Goal: Book appointment/travel/reservation

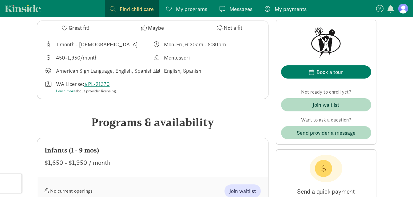
scroll to position [215, 0]
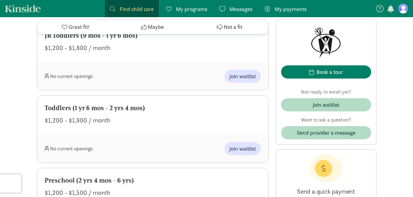
scroll to position [431, 0]
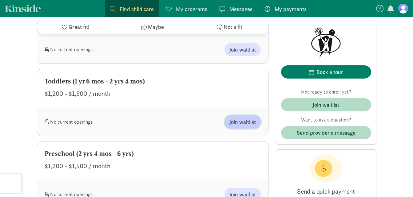
click at [238, 126] on span "Join waitlist" at bounding box center [242, 122] width 26 height 8
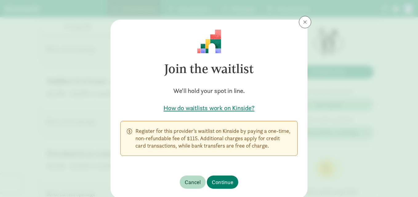
drag, startPoint x: 156, startPoint y: 134, endPoint x: 278, endPoint y: 153, distance: 123.6
click at [278, 153] on div "Register for this provider’s waitlist on Kinside by paying a one-time, non-refu…" at bounding box center [208, 138] width 177 height 35
drag, startPoint x: 278, startPoint y: 153, endPoint x: 274, endPoint y: 163, distance: 10.2
click at [274, 163] on div "Join the waitlist We'll hold your spot in line. How do waitlists work on Kinsid…" at bounding box center [208, 93] width 197 height 146
click at [186, 107] on h5 "How do waitlists work on Kinside?" at bounding box center [208, 108] width 177 height 9
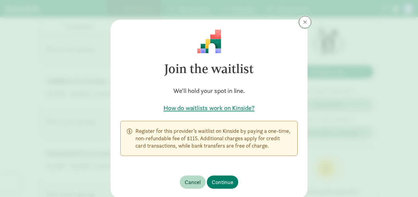
click at [304, 21] on span at bounding box center [305, 22] width 4 height 5
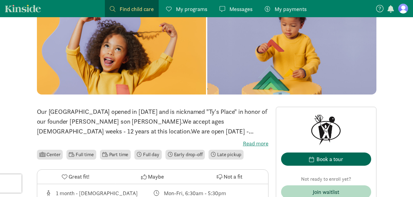
scroll to position [154, 0]
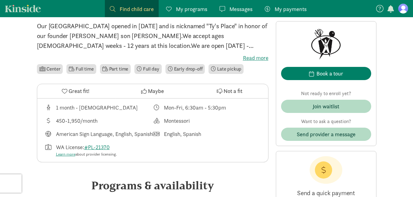
click at [260, 57] on label "Read more" at bounding box center [153, 57] width 232 height 7
click at [0, 0] on input "Read more" at bounding box center [0, 0] width 0 height 0
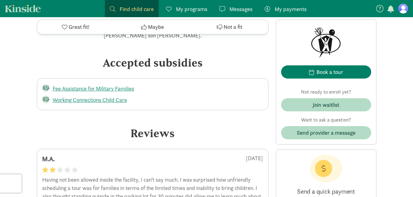
scroll to position [1015, 0]
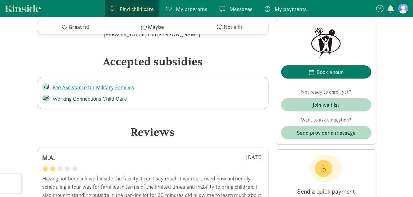
click at [118, 97] on link "Working Connections Child Care" at bounding box center [90, 98] width 74 height 7
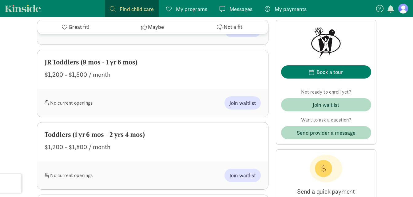
scroll to position [400, 0]
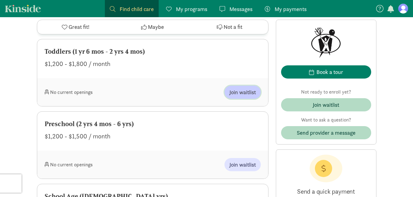
click at [232, 97] on span "Join waitlist" at bounding box center [242, 92] width 26 height 8
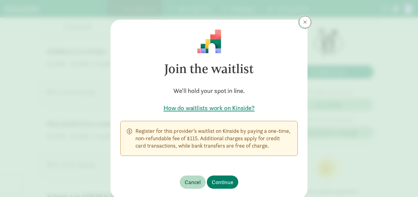
click at [299, 21] on button at bounding box center [305, 22] width 12 height 12
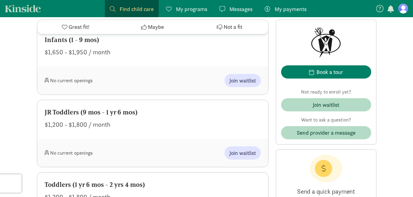
scroll to position [338, 0]
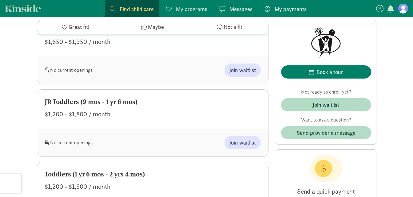
drag, startPoint x: 49, startPoint y: 112, endPoint x: 124, endPoint y: 127, distance: 77.1
click at [124, 127] on div "JR Toddlers (9 mos - 1 yr 6 mos) $1,200 - $1,800 / month" at bounding box center [152, 109] width 231 height 39
drag, startPoint x: 124, startPoint y: 127, endPoint x: 128, endPoint y: 142, distance: 16.1
click at [128, 129] on div "JR Toddlers (9 mos - 1 yr 6 mos) $1,200 - $1,800 / month" at bounding box center [152, 109] width 231 height 39
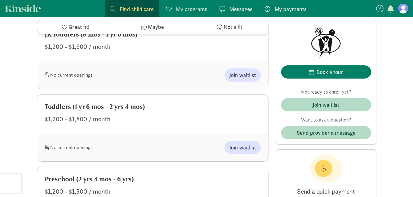
scroll to position [461, 0]
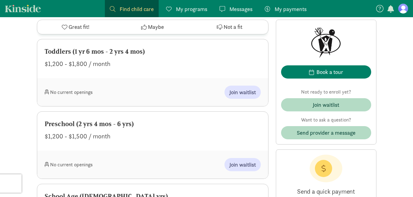
drag, startPoint x: 158, startPoint y: 71, endPoint x: 157, endPoint y: 76, distance: 5.0
click at [157, 76] on div "Toddlers (1 yr 6 mos - 2 yrs 4 mos) $1,200 - $1,800 / month" at bounding box center [152, 58] width 231 height 39
drag, startPoint x: 157, startPoint y: 76, endPoint x: 154, endPoint y: 81, distance: 5.8
click at [154, 78] on div "Toddlers (1 yr 6 mos - 2 yrs 4 mos) $1,200 - $1,800 / month" at bounding box center [152, 58] width 231 height 39
click at [164, 93] on div "No current openings Join waitlist" at bounding box center [152, 92] width 231 height 28
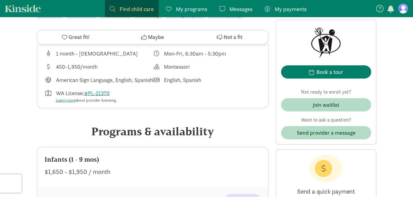
scroll to position [123, 0]
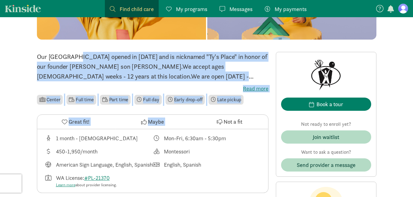
drag, startPoint x: 114, startPoint y: 52, endPoint x: 221, endPoint y: 123, distance: 127.9
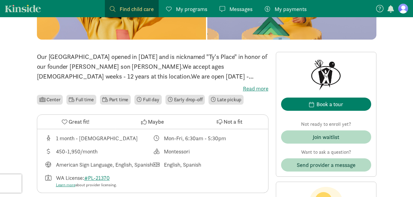
drag, startPoint x: 221, startPoint y: 123, endPoint x: 222, endPoint y: 143, distance: 19.7
click at [221, 145] on div "1 month - 13 years old Mon-Fri, 6:30am - 5:30pm 450-1,950/month Montessori Amer…" at bounding box center [152, 161] width 231 height 64
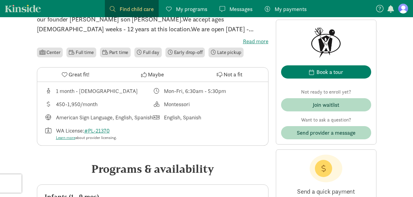
scroll to position [246, 0]
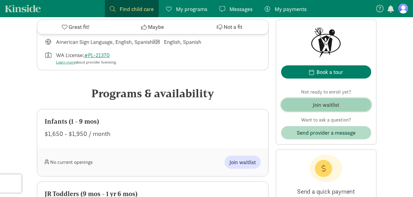
click at [362, 106] on span "Join waitlist" at bounding box center [326, 105] width 80 height 8
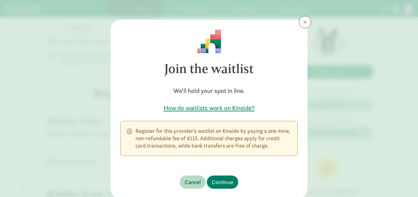
drag, startPoint x: 128, startPoint y: 130, endPoint x: 272, endPoint y: 162, distance: 147.3
click at [272, 162] on div "Join the waitlist We'll hold your spot in line. How do waitlists work on Kinsid…" at bounding box center [208, 93] width 197 height 146
click at [272, 165] on div "Join the waitlist We'll hold your spot in line. How do waitlists work on Kinsid…" at bounding box center [208, 93] width 197 height 146
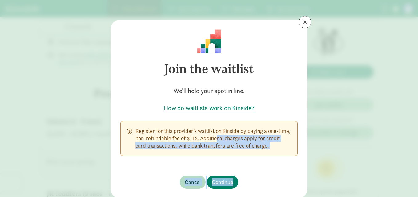
drag, startPoint x: 208, startPoint y: 139, endPoint x: 316, endPoint y: 189, distance: 119.3
click at [316, 189] on div "Join the waitlist We'll hold your spot in line. How do waitlists work on Kinsid…" at bounding box center [209, 98] width 418 height 197
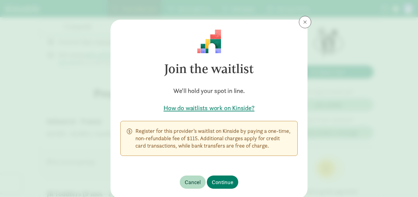
drag, startPoint x: 316, startPoint y: 189, endPoint x: 255, endPoint y: 161, distance: 67.5
click at [253, 171] on footer "Cancel Continue" at bounding box center [208, 182] width 197 height 33
click at [236, 107] on h5 "How do waitlists work on Kinside?" at bounding box center [208, 108] width 177 height 9
click at [301, 20] on button at bounding box center [305, 22] width 12 height 12
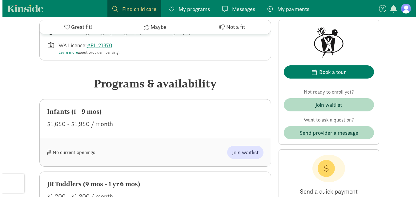
scroll to position [246, 0]
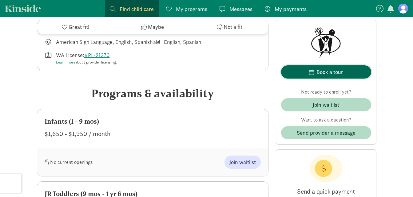
click at [347, 78] on button "Book a tour" at bounding box center [326, 71] width 90 height 13
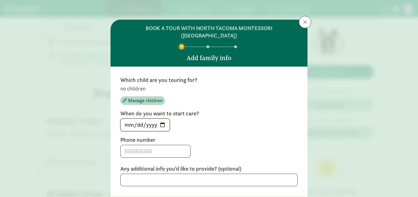
click at [161, 119] on input "2025-09-03" at bounding box center [145, 125] width 49 height 12
type input "2025-09-15"
click at [153, 145] on input at bounding box center [155, 151] width 69 height 12
type input "2537540841"
click at [185, 177] on textarea at bounding box center [208, 180] width 177 height 13
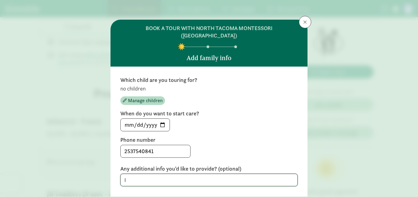
type textarea "I"
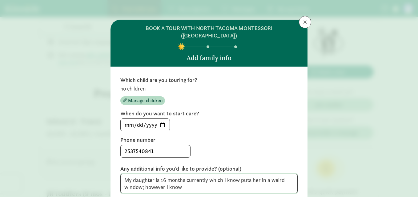
click at [190, 180] on textarea "My daughter is 16 months currently which I know puts her in a weird window; how…" at bounding box center [208, 184] width 177 height 20
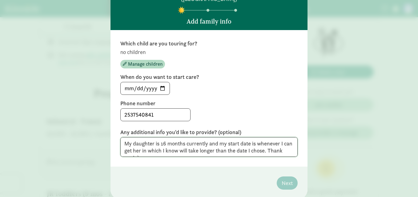
scroll to position [59, 0]
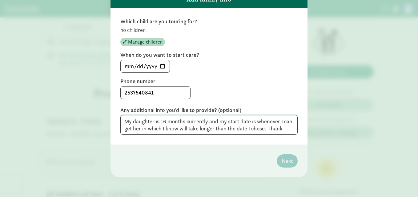
type textarea "My daughter is 16 months currently and my start date is whenever I can get her …"
click at [146, 130] on textarea "My daughter is 16 months currently and my start date is whenever I can get her …" at bounding box center [208, 125] width 177 height 20
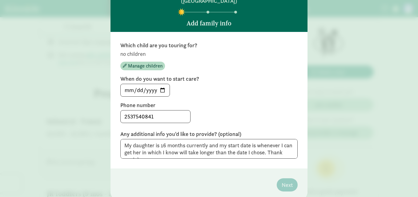
scroll to position [0, 0]
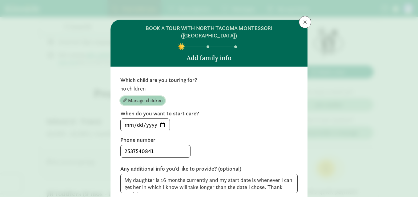
click at [139, 97] on span "Manage children" at bounding box center [145, 100] width 34 height 7
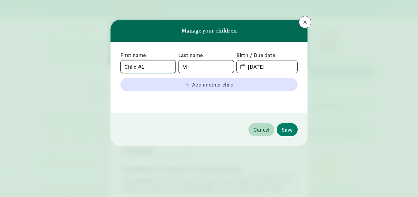
click at [158, 68] on input "Child #1" at bounding box center [148, 67] width 55 height 12
click at [202, 69] on input "M" at bounding box center [205, 67] width 55 height 12
click at [270, 65] on input "09-03-2025" at bounding box center [270, 67] width 53 height 12
click at [278, 66] on input "09-03-2025" at bounding box center [270, 67] width 53 height 12
click at [262, 67] on input "09-03-2025" at bounding box center [270, 67] width 53 height 12
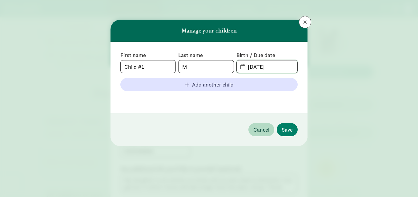
click at [276, 67] on input "09-30-2025" at bounding box center [270, 67] width 53 height 12
click at [254, 67] on input "09-30-2024" at bounding box center [270, 67] width 53 height 12
type input "04-30-2024"
click at [214, 69] on input "M" at bounding box center [205, 67] width 55 height 12
type input "Zyara"
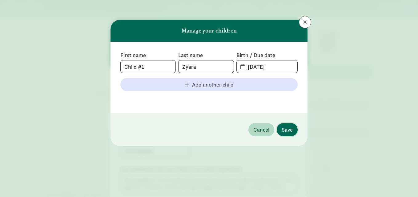
click at [284, 129] on span "Save" at bounding box center [286, 130] width 11 height 8
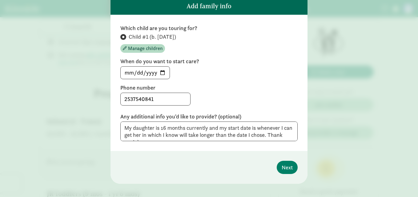
scroll to position [58, 0]
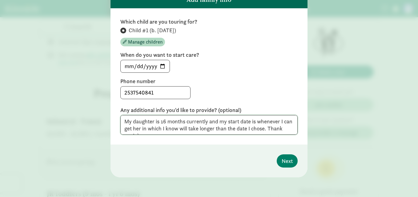
drag, startPoint x: 217, startPoint y: 114, endPoint x: 0, endPoint y: 97, distance: 217.8
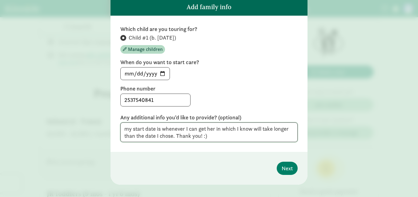
click at [128, 123] on textarea "my start date is whenever I can get her in which I know will take longer than t…" at bounding box center [208, 133] width 177 height 20
drag, startPoint x: 171, startPoint y: 129, endPoint x: 173, endPoint y: 134, distance: 5.3
click at [172, 134] on textarea "My start date is whenever I can get her in which I know will take longer than t…" at bounding box center [208, 133] width 177 height 20
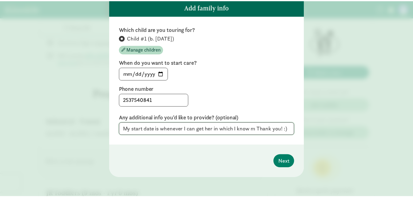
scroll to position [44, 0]
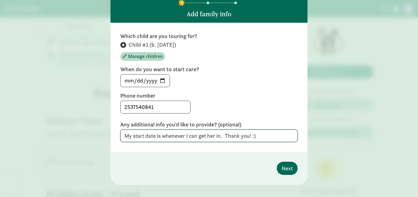
type textarea "My start date is whenever I can get her in. Thank you! :)"
click at [289, 165] on span "Next" at bounding box center [286, 169] width 11 height 8
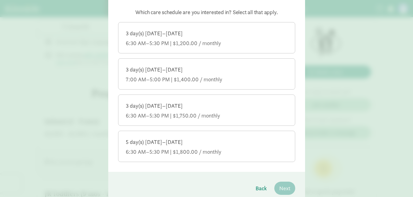
scroll to position [57, 0]
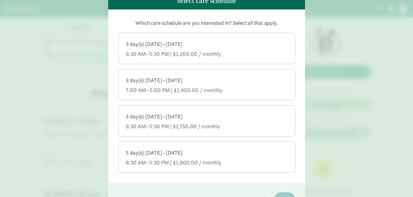
click at [194, 149] on div "5 day(s) Monday–Friday" at bounding box center [207, 152] width 162 height 7
click at [0, 0] on input "5 day(s) Monday–Friday 6:30 AM–5:30 PM | $1,800.00 / monthly" at bounding box center [0, 0] width 0 height 0
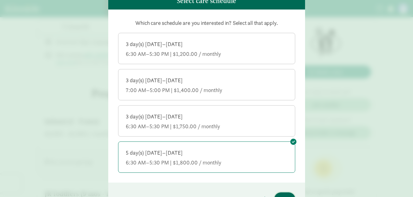
click at [288, 195] on span "Next" at bounding box center [284, 199] width 11 height 8
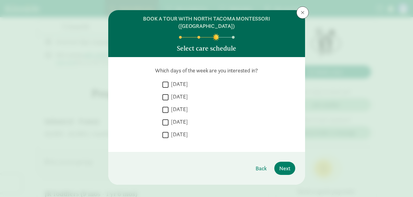
click at [169, 81] on label "Monday" at bounding box center [178, 84] width 19 height 7
click at [167, 81] on input "Monday" at bounding box center [165, 85] width 6 height 8
checkbox input "true"
click at [165, 93] on input "Tuesday" at bounding box center [165, 97] width 6 height 8
checkbox input "true"
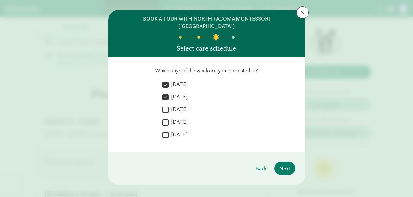
drag, startPoint x: 163, startPoint y: 100, endPoint x: 164, endPoint y: 109, distance: 8.6
click at [163, 106] on input "Wednesday" at bounding box center [165, 110] width 6 height 8
checkbox input "true"
drag, startPoint x: 164, startPoint y: 114, endPoint x: 164, endPoint y: 119, distance: 4.9
click at [164, 118] on input "Thursday" at bounding box center [165, 122] width 6 height 8
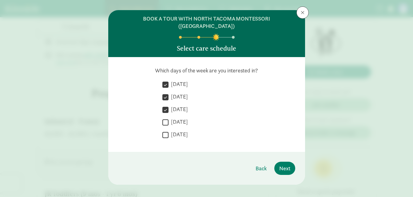
checkbox input "true"
click at [163, 131] on input "Friday" at bounding box center [165, 135] width 6 height 8
checkbox input "true"
click at [290, 162] on button "Next" at bounding box center [284, 168] width 21 height 13
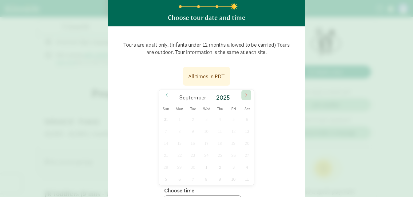
scroll to position [71, 0]
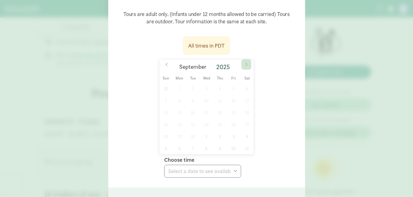
click at [244, 62] on icon at bounding box center [246, 64] width 4 height 4
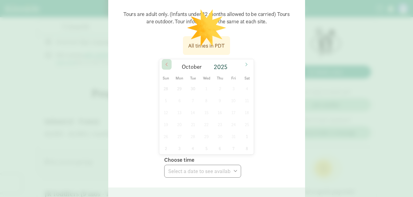
click at [167, 62] on icon at bounding box center [167, 64] width 4 height 4
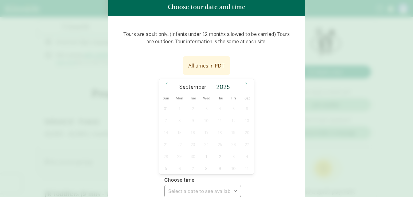
scroll to position [40, 0]
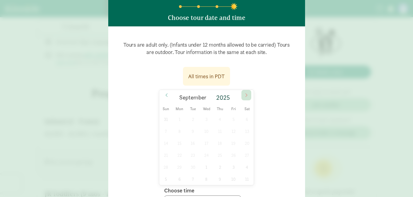
click at [241, 90] on span at bounding box center [246, 95] width 10 height 10
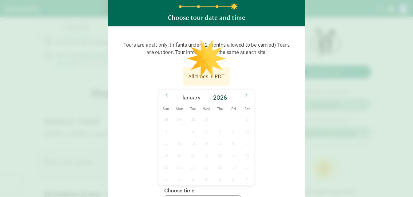
drag, startPoint x: 206, startPoint y: 112, endPoint x: 200, endPoint y: 113, distance: 5.2
click at [206, 113] on div "28 29 30 31 1 2 3 4 5 6 7 8 9 10 11 12 13 14 15 16 17 18 19 20 21 22 23 24 25 2…" at bounding box center [206, 149] width 95 height 72
click at [194, 115] on div "28 29 30 31 1 2 3 4 5 6 7 8 9 10 11 12 13 14 15 16 17 18 19 20 21 22 23 24 25 2…" at bounding box center [206, 149] width 95 height 72
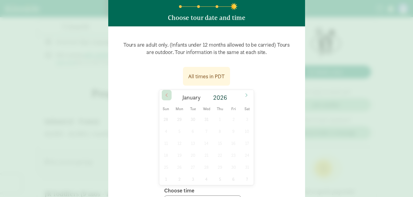
click at [164, 92] on span at bounding box center [167, 95] width 10 height 10
type input "2025"
click at [164, 91] on span at bounding box center [167, 95] width 10 height 10
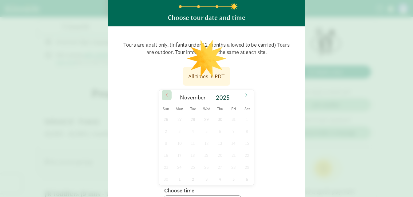
click at [164, 91] on span at bounding box center [167, 95] width 10 height 10
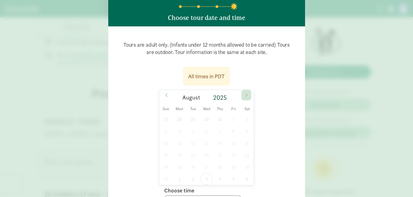
click at [246, 93] on icon at bounding box center [246, 95] width 4 height 4
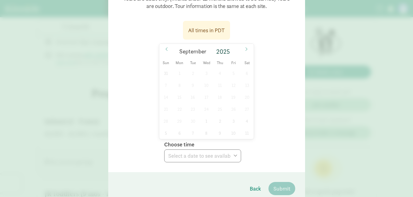
scroll to position [76, 0]
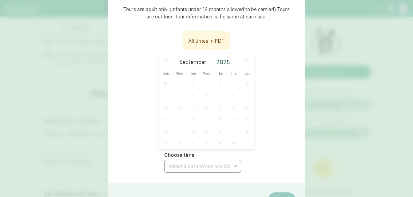
click at [222, 95] on div "31 1 2 3 4 5 6 7 8 9 10 11 12 13 14 15 16 17 18 19 20 21 22 23 24 25 26 27 28 2…" at bounding box center [206, 114] width 95 height 72
click at [241, 54] on span at bounding box center [246, 59] width 10 height 10
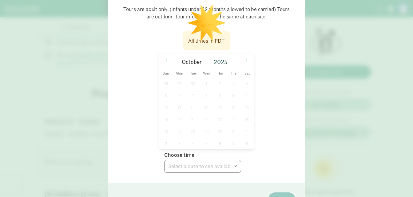
click at [192, 78] on div "28 29 30 1 2 3 4 5 6 7 8 9 10 11 12 13 14 15 16 17 18 19 20 21 22 23 24 25 26 2…" at bounding box center [206, 114] width 95 height 72
click at [165, 58] on icon at bounding box center [167, 60] width 4 height 4
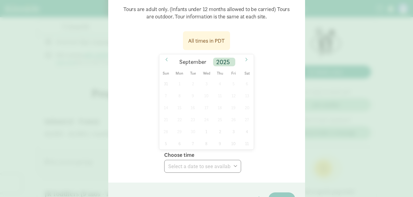
click at [219, 58] on div "2025" at bounding box center [224, 62] width 22 height 9
click at [207, 78] on div "31 1 2 3 4 5 6 7 8 9 10 11 12 13 14 15 16 17 18 19 20 21 22 23 24 25 26 27 28 2…" at bounding box center [206, 114] width 95 height 72
click at [203, 83] on div "31 1 2 3 4 5 6 7 8 9 10 11 12 13 14 15 16 17 18 19 20 21 22 23 24 25 26 27 28 2…" at bounding box center [206, 114] width 95 height 72
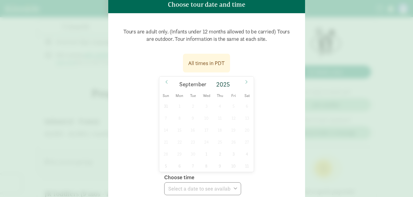
scroll to position [62, 0]
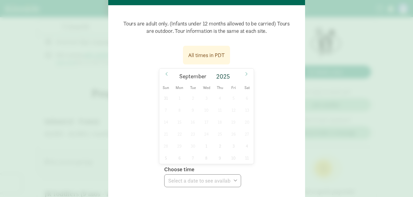
click at [247, 92] on div "31 1 2 3 4 5 6 7 8 9 10 11 12 13 14 15 16 17 18 19 20 21 22 23 24 25 26 27 28 2…" at bounding box center [206, 128] width 95 height 72
click at [245, 92] on div "31 1 2 3 4 5 6 7 8 9 10 11 12 13 14 15 16 17 18 19 20 21 22 23 24 25 26 27 28 2…" at bounding box center [206, 128] width 95 height 72
click at [243, 93] on div "31 1 2 3 4 5 6 7 8 9 10 11 12 13 14 15 16 17 18 19 20 21 22 23 24 25 26 27 28 2…" at bounding box center [206, 128] width 95 height 72
click at [231, 101] on div "31 1 2 3 4 5 6 7 8 9 10 11 12 13 14 15 16 17 18 19 20 21 22 23 24 25 26 27 28 2…" at bounding box center [206, 128] width 95 height 72
drag, startPoint x: 231, startPoint y: 101, endPoint x: 207, endPoint y: 111, distance: 26.9
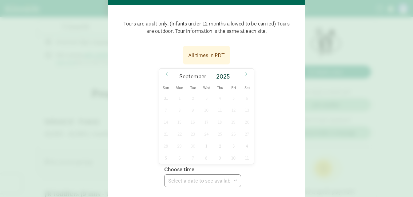
click at [208, 111] on div "31 1 2 3 4 5 6 7 8 9 10 11 12 13 14 15 16 17 18 19 20 21 22 23 24 25 26 27 28 2…" at bounding box center [206, 128] width 95 height 72
click at [205, 117] on div "31 1 2 3 4 5 6 7 8 9 10 11 12 13 14 15 16 17 18 19 20 21 22 23 24 25 26 27 28 2…" at bounding box center [206, 128] width 95 height 72
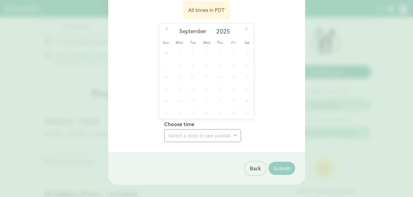
click at [250, 165] on span "Back" at bounding box center [255, 169] width 11 height 8
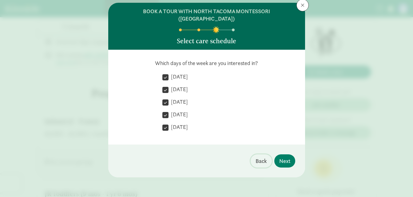
scroll to position [10, 0]
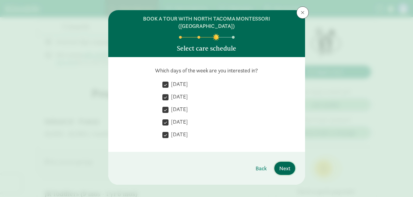
click at [282, 165] on span "Next" at bounding box center [284, 169] width 11 height 8
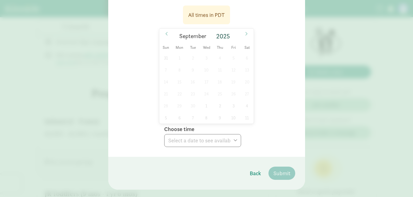
scroll to position [107, 0]
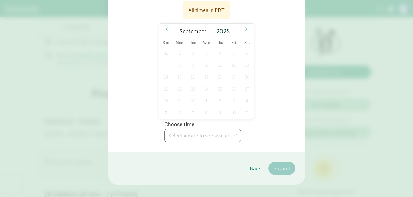
click at [218, 146] on div "BOOK A TOUR WITH NORTH TACOMA MONTESSORI (12TH STREET) Choose tour date and tim…" at bounding box center [206, 49] width 197 height 272
click at [217, 138] on div "Tours are adult only. (Infants under 12 months allowed to be carried) Tours are…" at bounding box center [206, 56] width 197 height 192
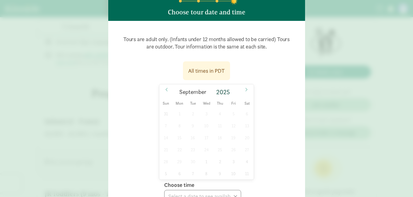
scroll to position [45, 0]
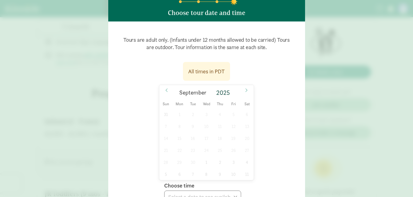
click at [164, 109] on div "31 1 2 3 4 5 6 7 8 9 10 11 12 13 14 15 16 17 18 19 20 21 22 23 24 25 26 27 28 2…" at bounding box center [206, 145] width 95 height 72
click at [177, 112] on div "31 1 2 3 4 5 6 7 8 9 10 11 12 13 14 15 16 17 18 19 20 21 22 23 24 25 26 27 28 2…" at bounding box center [206, 145] width 95 height 72
click at [193, 115] on div "31 1 2 3 4 5 6 7 8 9 10 11 12 13 14 15 16 17 18 19 20 21 22 23 24 25 26 27 28 2…" at bounding box center [206, 145] width 95 height 72
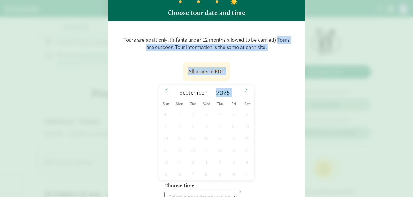
drag, startPoint x: 132, startPoint y: 38, endPoint x: 263, endPoint y: 62, distance: 132.8
click at [263, 62] on div "Tours are adult only. (Infants under 12 months allowed to be carried) Tours are…" at bounding box center [206, 117] width 177 height 173
drag, startPoint x: 263, startPoint y: 62, endPoint x: 266, endPoint y: 65, distance: 4.1
click at [266, 65] on div "All times in PDT September 2025 Sun Mon Tue Wed Thu Fri Sat 31 1 2 3 4 5 6 7 8 …" at bounding box center [206, 130] width 177 height 145
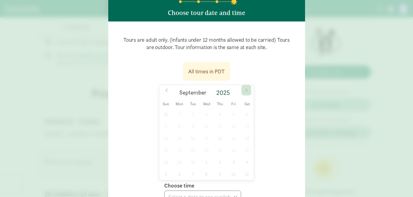
click at [242, 85] on span at bounding box center [246, 90] width 10 height 10
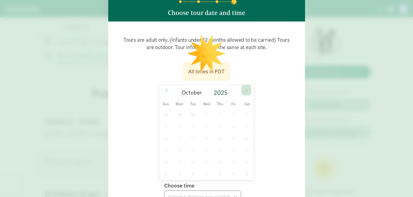
click at [242, 85] on span at bounding box center [246, 90] width 10 height 10
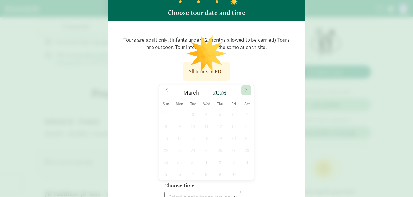
click at [242, 85] on span at bounding box center [246, 90] width 10 height 10
drag, startPoint x: 206, startPoint y: 98, endPoint x: 184, endPoint y: 119, distance: 30.9
click at [183, 109] on div "31 1 2 3 4 5 6 7 8 9 10 11 12 13 14 15 16 17 18 19 20 21 22 23 24 25 26 27 28 2…" at bounding box center [206, 145] width 95 height 72
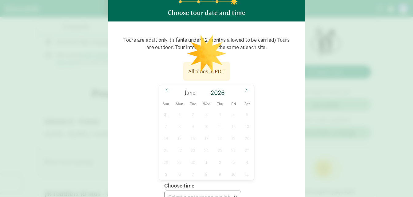
drag, startPoint x: 186, startPoint y: 122, endPoint x: 224, endPoint y: 120, distance: 37.9
click at [187, 124] on div "31 1 2 3 4 5 6 7 8 9 10 11 12 13 14 15 16 17 18 19 20 21 22 23 24 25 26 27 28 2…" at bounding box center [206, 145] width 95 height 72
click at [229, 121] on div "31 1 2 3 4 5 6 7 8 9 10 11 12 13 14 15 16 17 18 19 20 21 22 23 24 25 26 27 28 2…" at bounding box center [206, 145] width 95 height 72
click at [165, 88] on icon at bounding box center [167, 90] width 4 height 4
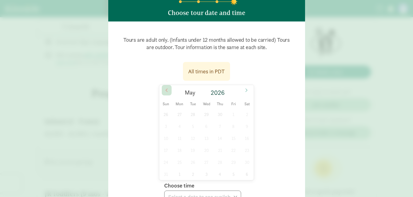
click at [165, 88] on icon at bounding box center [167, 90] width 4 height 4
click at [165, 89] on icon at bounding box center [166, 90] width 2 height 3
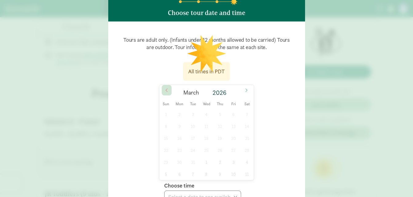
click at [165, 88] on icon at bounding box center [167, 90] width 4 height 4
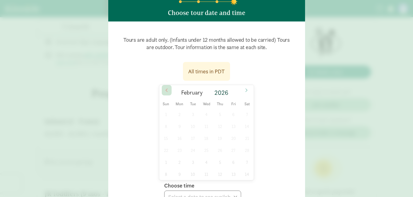
click at [165, 88] on icon at bounding box center [167, 90] width 4 height 4
type input "2025"
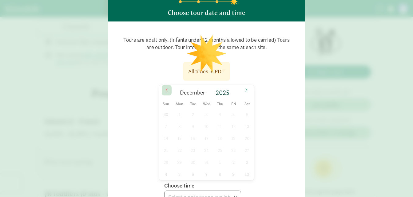
click at [165, 88] on icon at bounding box center [167, 90] width 4 height 4
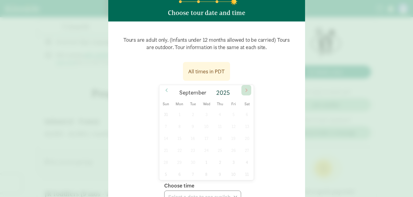
click at [248, 85] on span at bounding box center [246, 90] width 10 height 10
click at [165, 88] on icon at bounding box center [167, 90] width 4 height 4
click at [163, 109] on div "31 1 2 3 4 5 6 7 8 9 10 11 12 13 14 15 16 17 18 19 20 21 22 23 24 25 26 27 28 2…" at bounding box center [206, 145] width 95 height 72
click at [165, 109] on div "31 1 2 3 4 5 6 7 8 9 10 11 12 13 14 15 16 17 18 19 20 21 22 23 24 25 26 27 28 2…" at bounding box center [206, 145] width 95 height 72
click at [186, 109] on div "31 1 2 3 4 5 6 7 8 9 10 11 12 13 14 15 16 17 18 19 20 21 22 23 24 25 26 27 28 2…" at bounding box center [206, 145] width 95 height 72
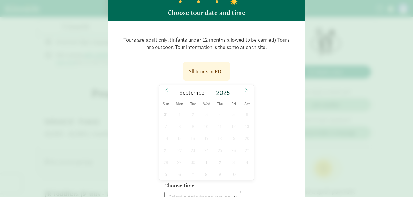
click at [190, 109] on div "31 1 2 3 4 5 6 7 8 9 10 11 12 13 14 15 16 17 18 19 20 21 22 23 24 25 26 27 28 2…" at bounding box center [206, 145] width 95 height 72
click at [195, 109] on div "31 1 2 3 4 5 6 7 8 9 10 11 12 13 14 15 16 17 18 19 20 21 22 23 24 25 26 27 28 2…" at bounding box center [206, 145] width 95 height 72
click at [203, 70] on div "All times in PDT" at bounding box center [206, 71] width 47 height 19
drag, startPoint x: 224, startPoint y: 65, endPoint x: 133, endPoint y: 64, distance: 91.0
click at [133, 64] on div "All times in PDT September 2025 Sun Mon Tue Wed Thu Fri Sat 31 1 2 3 4 5 6 7 8 …" at bounding box center [206, 130] width 177 height 145
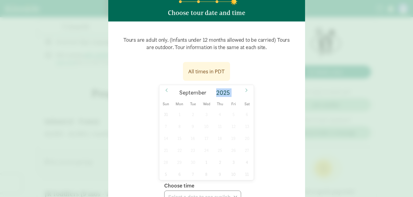
click at [243, 77] on div "All times in PDT September 2025 Sun Mon Tue Wed Thu Fri Sat 31 1 2 3 4 5 6 7 8 …" at bounding box center [206, 130] width 177 height 145
click at [247, 67] on div "All times in PDT September 2025 Sun Mon Tue Wed Thu Fri Sat 31 1 2 3 4 5 6 7 8 …" at bounding box center [206, 130] width 177 height 145
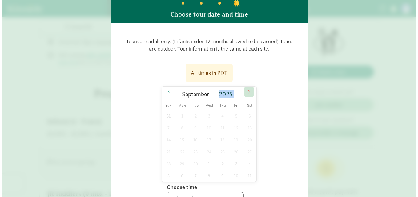
scroll to position [0, 0]
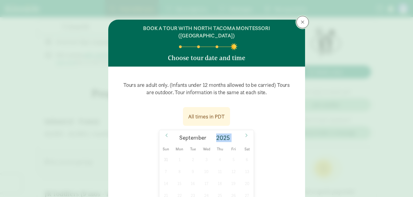
click at [301, 21] on span at bounding box center [303, 22] width 4 height 5
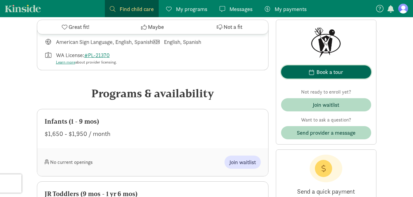
click at [316, 71] on span "Book a tour" at bounding box center [326, 72] width 80 height 8
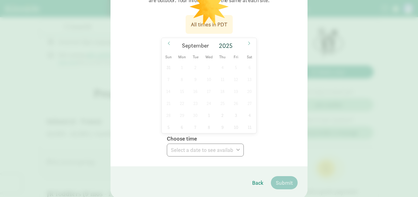
click at [220, 110] on div "31 1 2 3 4 5 6 7 8 9 10 11 12 13 14 15 16 17 18 19 20 21 22 23 24 25 26 27 28 2…" at bounding box center [208, 98] width 95 height 72
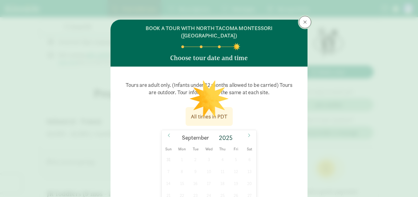
click at [301, 24] on button at bounding box center [305, 22] width 12 height 12
